Goal: Task Accomplishment & Management: Complete application form

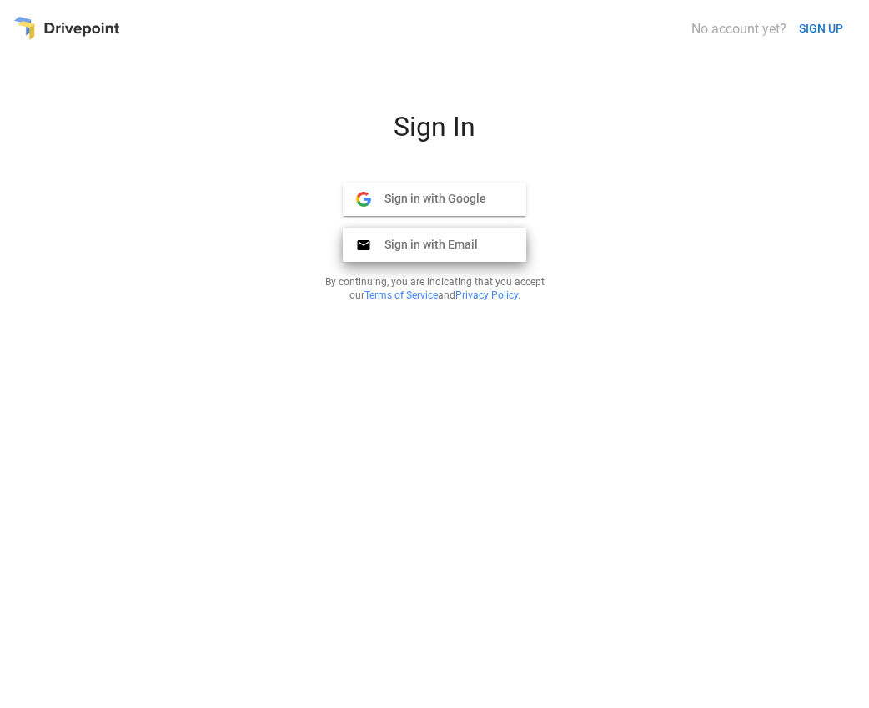
click at [435, 244] on span "Sign in with Email" at bounding box center [424, 244] width 107 height 15
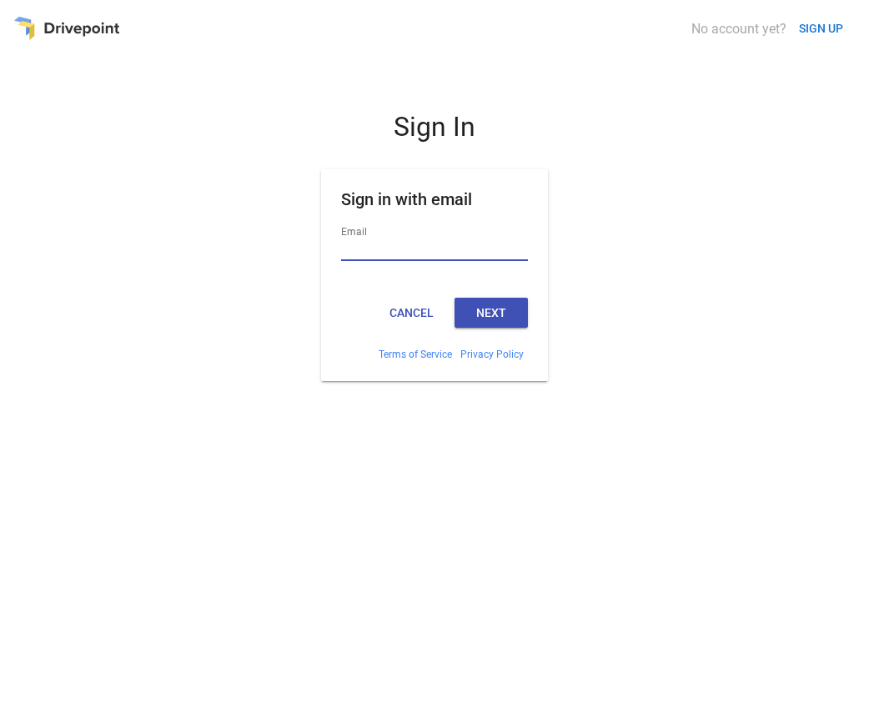
click at [821, 28] on button "SIGN UP" at bounding box center [821, 28] width 58 height 31
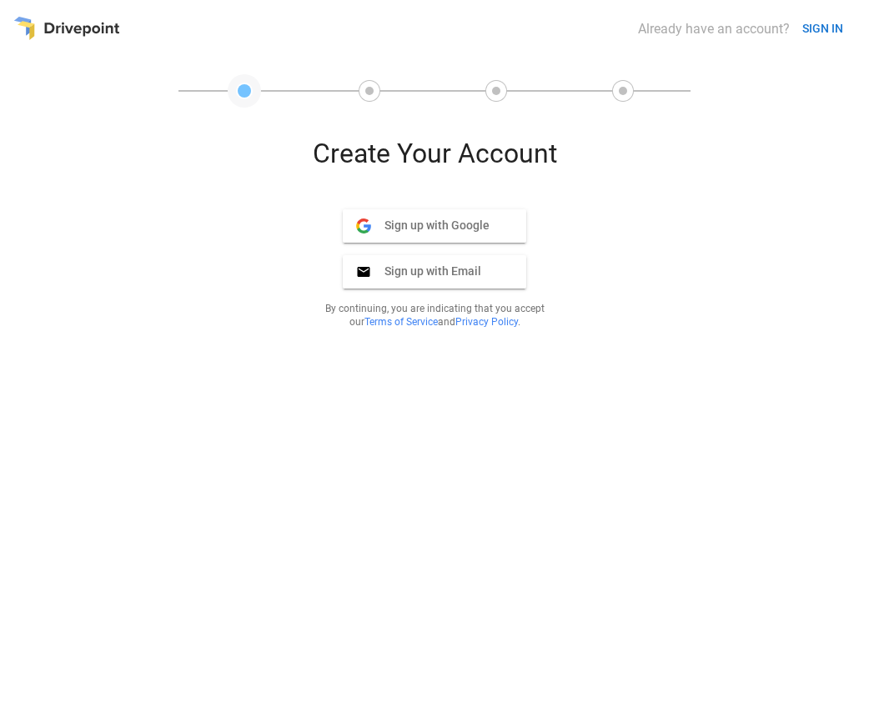
click at [822, 28] on button "SIGN IN" at bounding box center [823, 28] width 54 height 31
click at [435, 271] on span "Sign up with Email" at bounding box center [426, 271] width 110 height 15
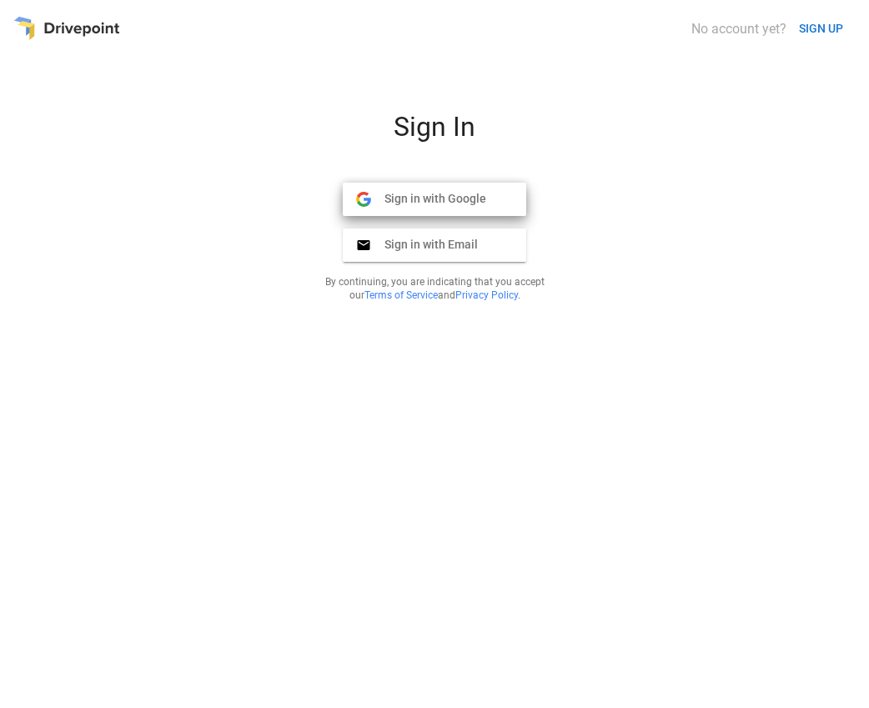
click at [435, 199] on span "Sign in with Google" at bounding box center [428, 198] width 115 height 15
